Goal: Task Accomplishment & Management: Manage account settings

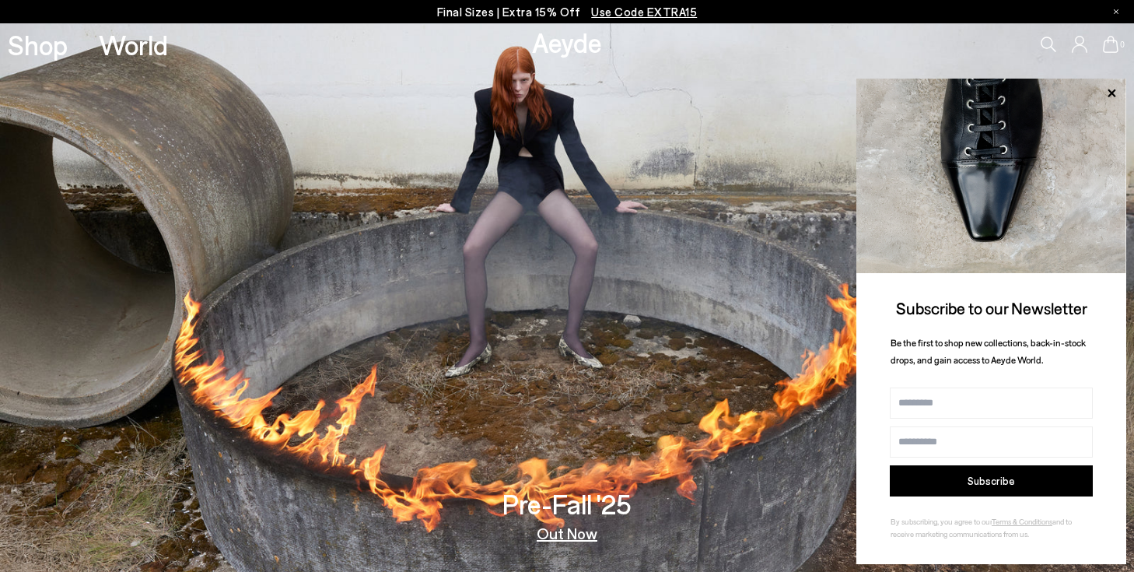
click at [1103, 48] on icon at bounding box center [1111, 44] width 16 height 17
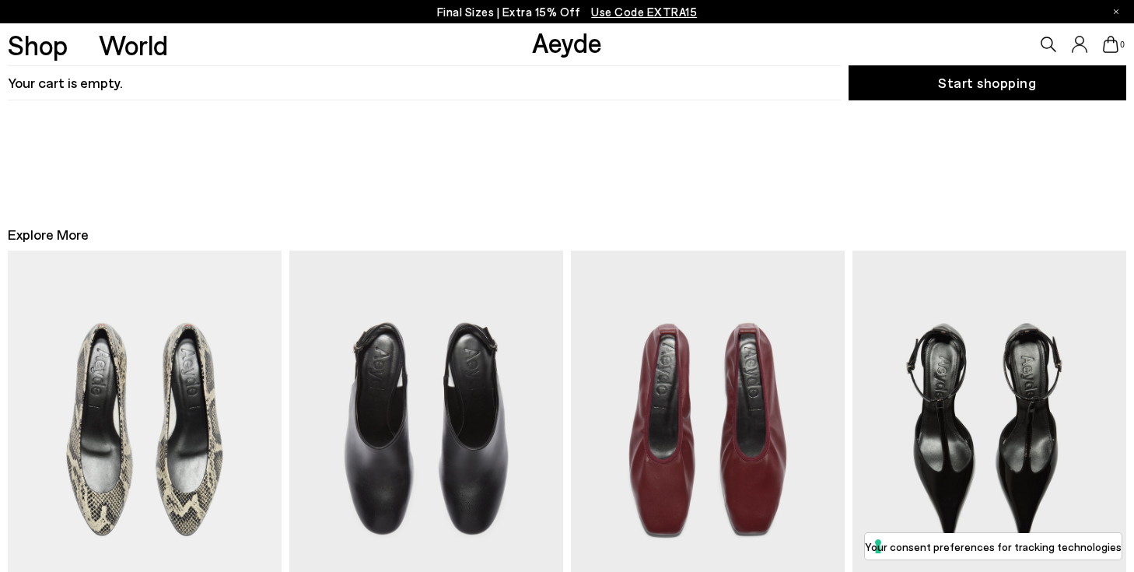
click at [1082, 48] on icon at bounding box center [1080, 44] width 16 height 17
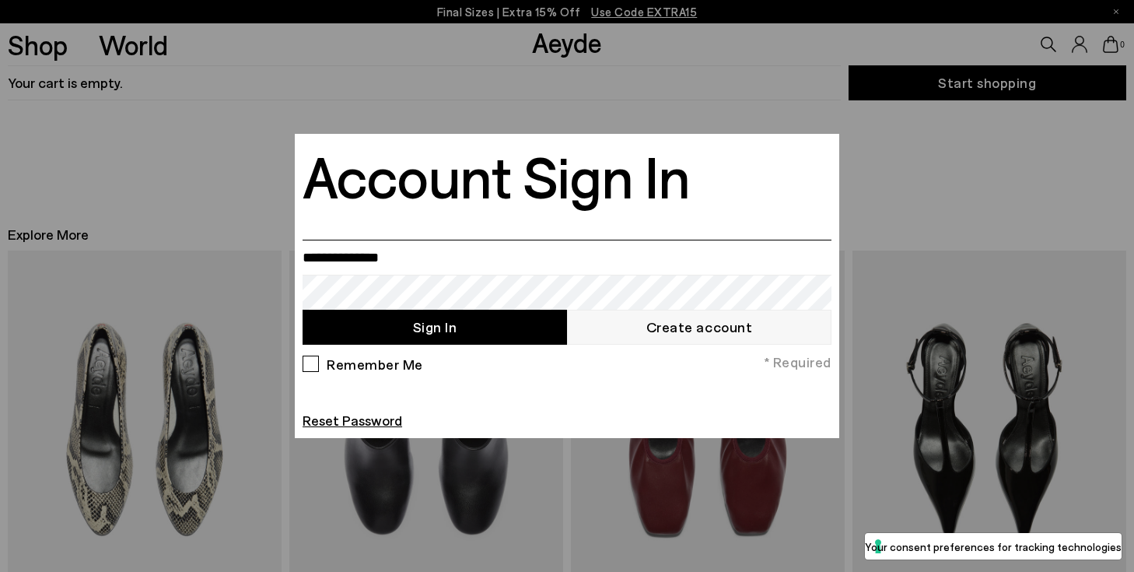
click at [337, 260] on input "email" at bounding box center [567, 257] width 529 height 35
type input "**********"
click at [393, 338] on button "Sign In" at bounding box center [435, 327] width 265 height 35
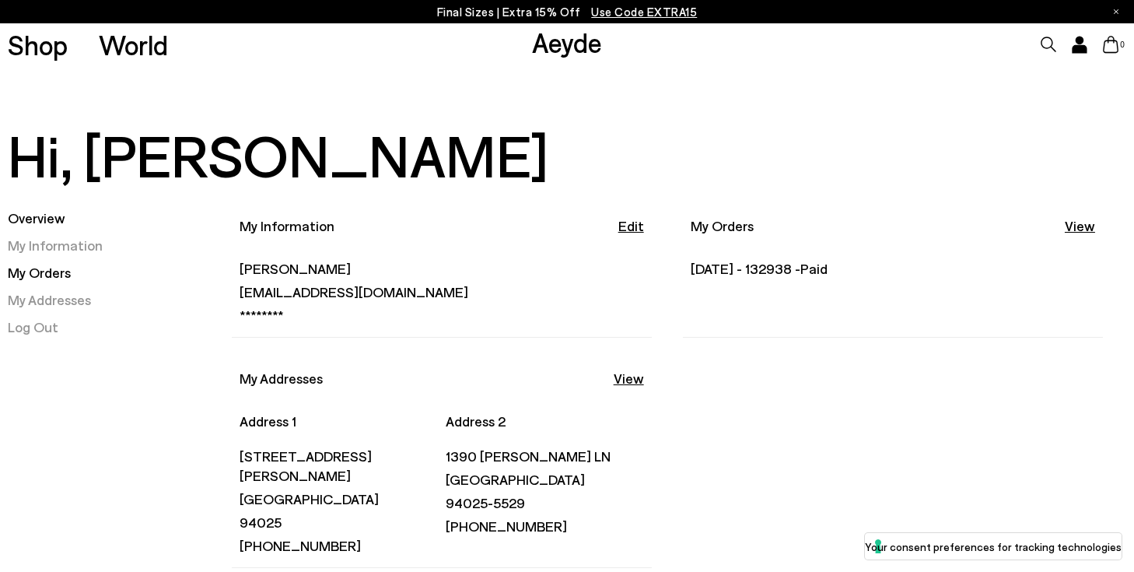
click at [47, 280] on link "My Orders" at bounding box center [39, 272] width 63 height 17
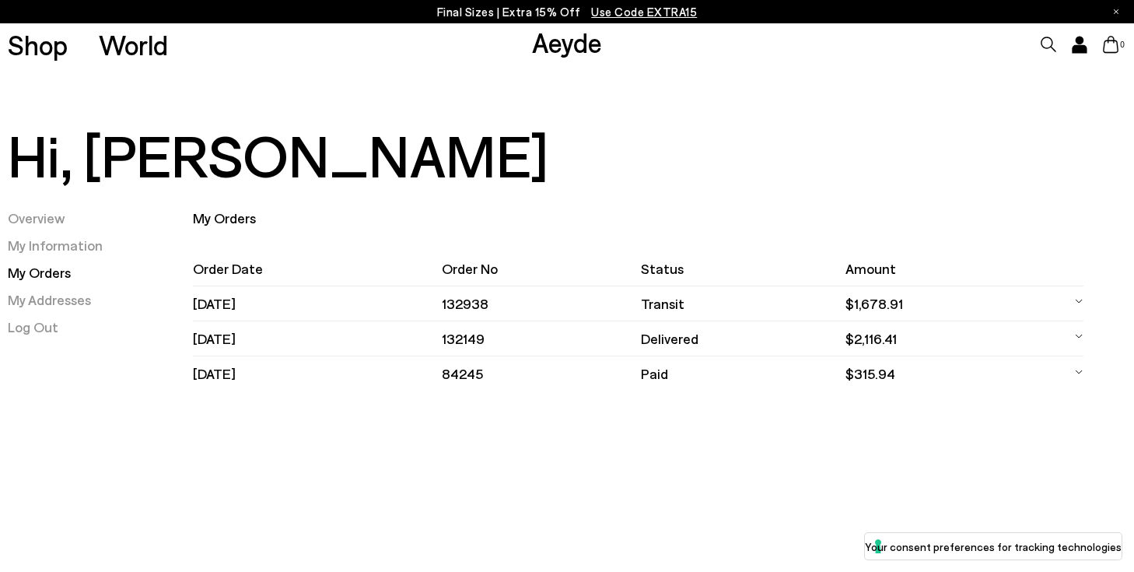
click at [1077, 303] on icon at bounding box center [1079, 300] width 9 height 23
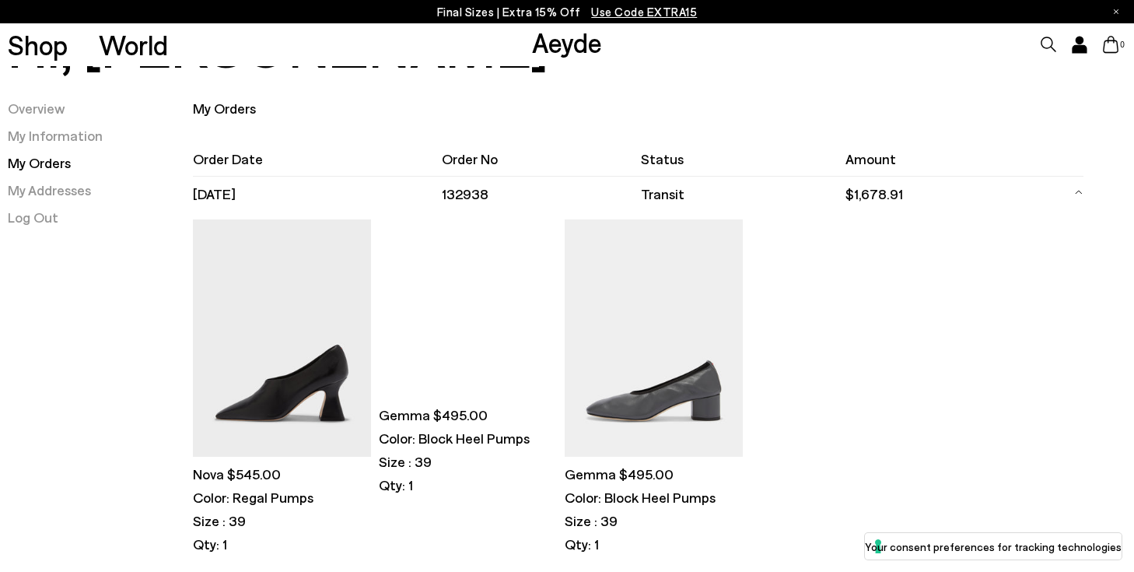
scroll to position [118, 0]
